Goal: Find specific page/section: Find specific page/section

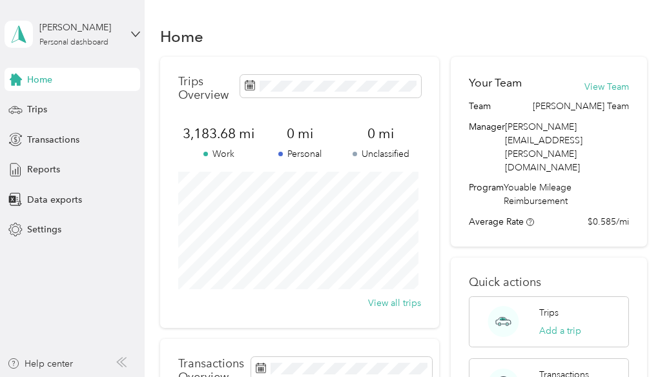
click at [72, 157] on div "Home Trips Transactions Reports Data exports Settings" at bounding box center [73, 155] width 136 height 174
click at [66, 165] on div "Reports" at bounding box center [73, 169] width 136 height 23
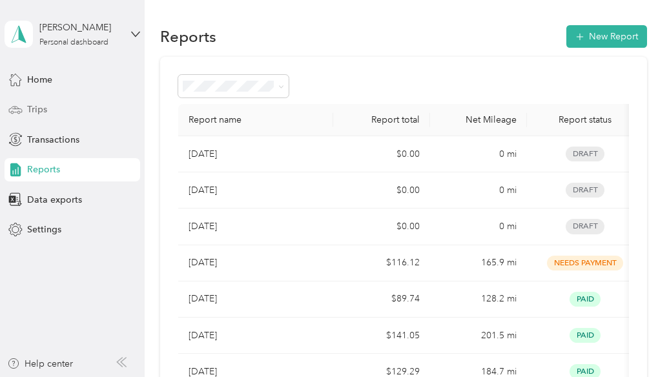
click at [47, 107] on div "Trips" at bounding box center [73, 109] width 136 height 23
